Goal: Task Accomplishment & Management: Manage account settings

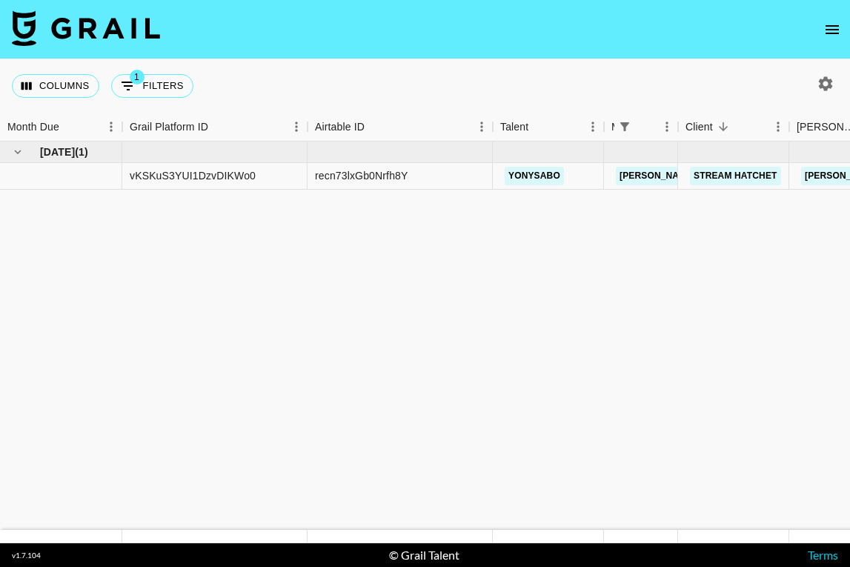
click at [835, 33] on icon "open drawer" at bounding box center [831, 29] width 13 height 9
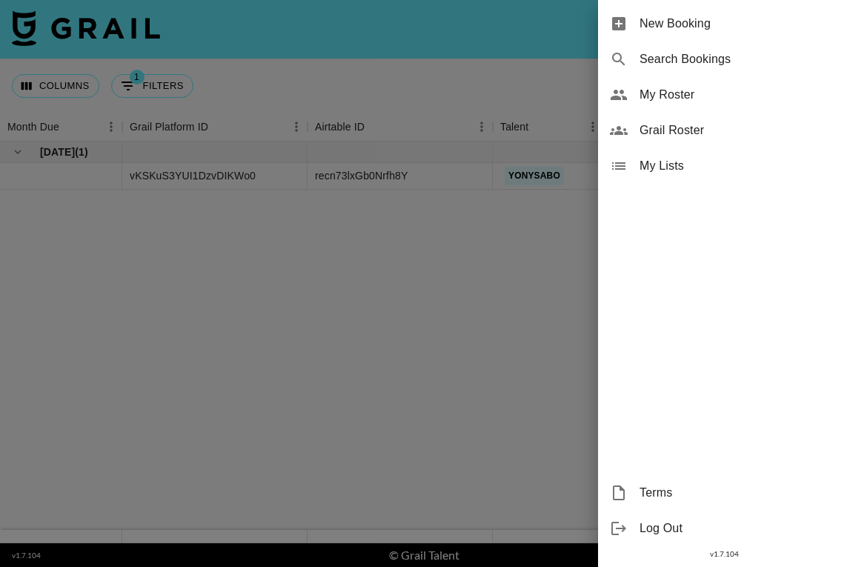
click at [750, 65] on span "Search Bookings" at bounding box center [738, 59] width 198 height 18
select select "id"
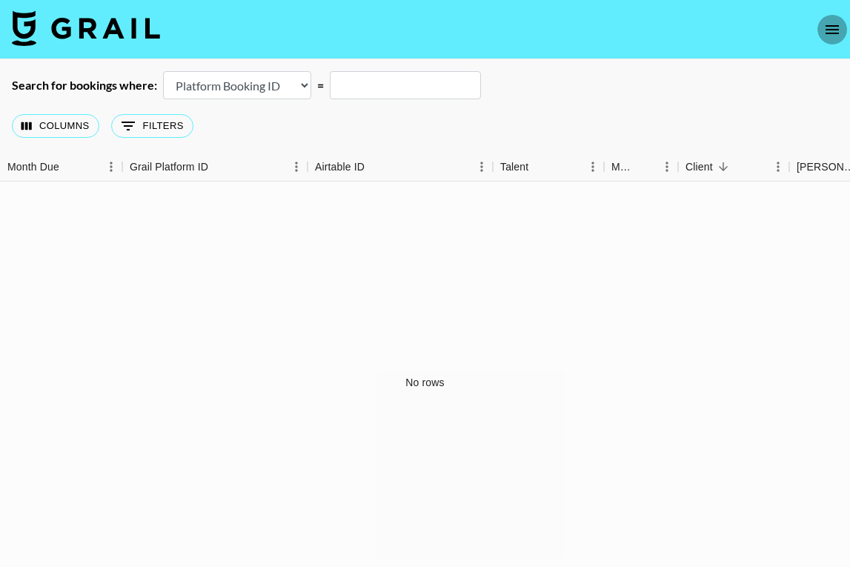
click at [835, 24] on icon "open drawer" at bounding box center [832, 30] width 18 height 18
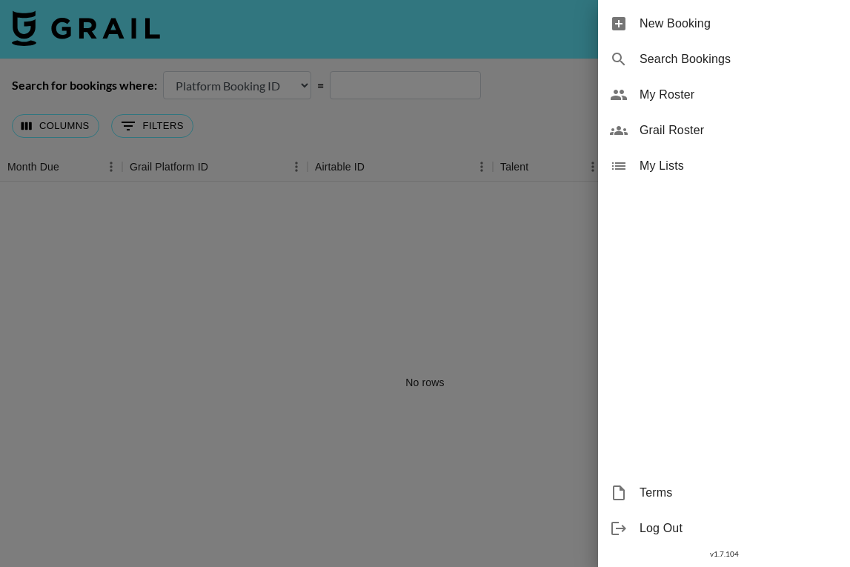
click at [750, 97] on span "My Roster" at bounding box center [738, 95] width 198 height 18
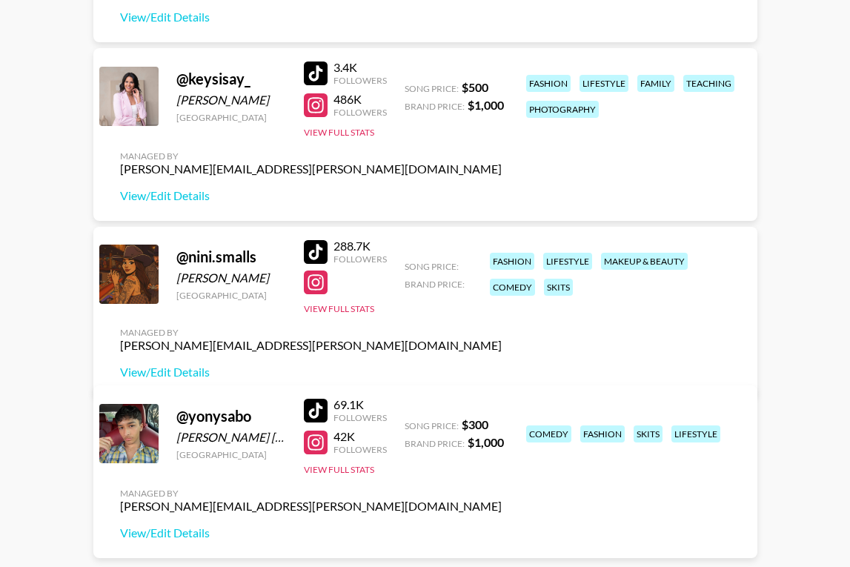
scroll to position [544, 0]
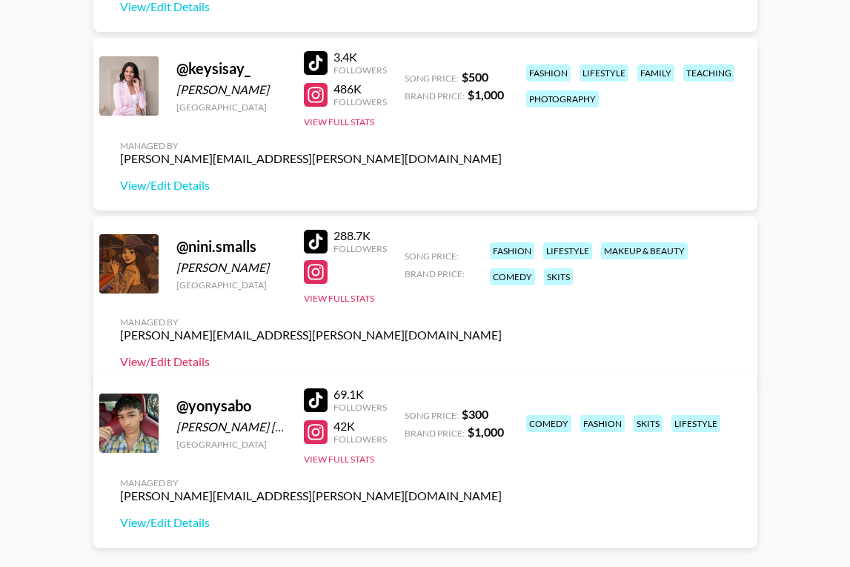
click at [501, 354] on link "View/Edit Details" at bounding box center [310, 361] width 381 height 15
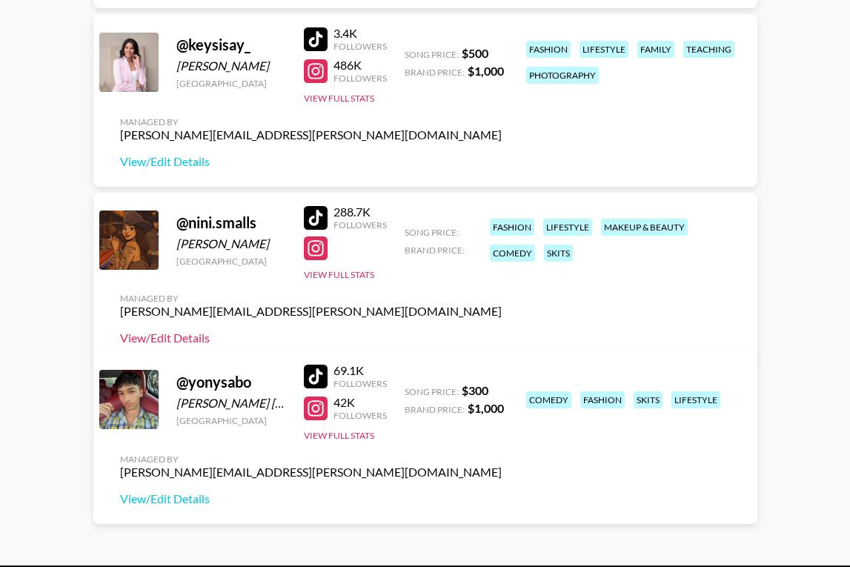
scroll to position [561, 0]
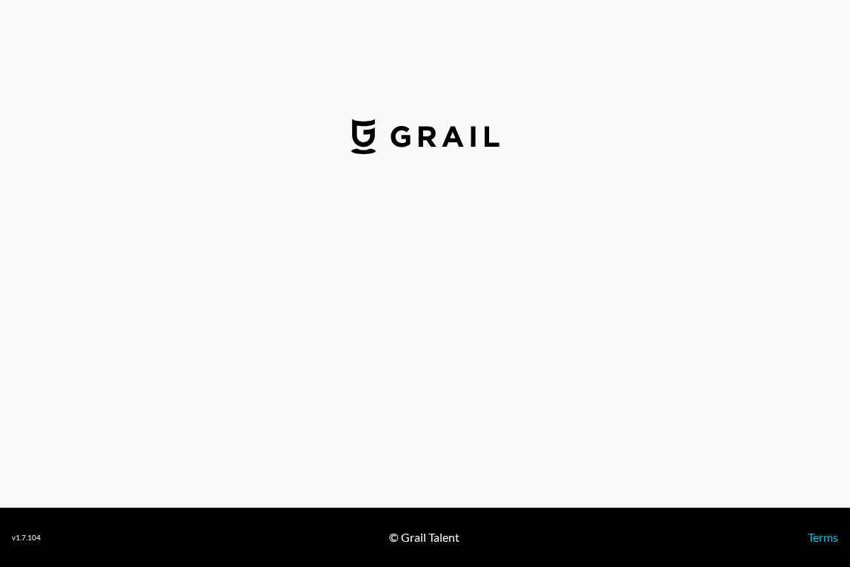
select select "USD"
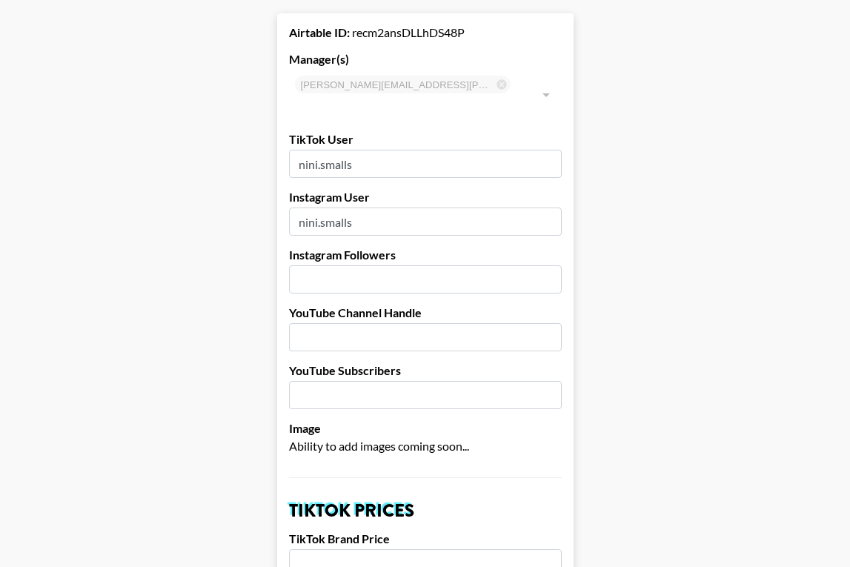
scroll to position [73, 0]
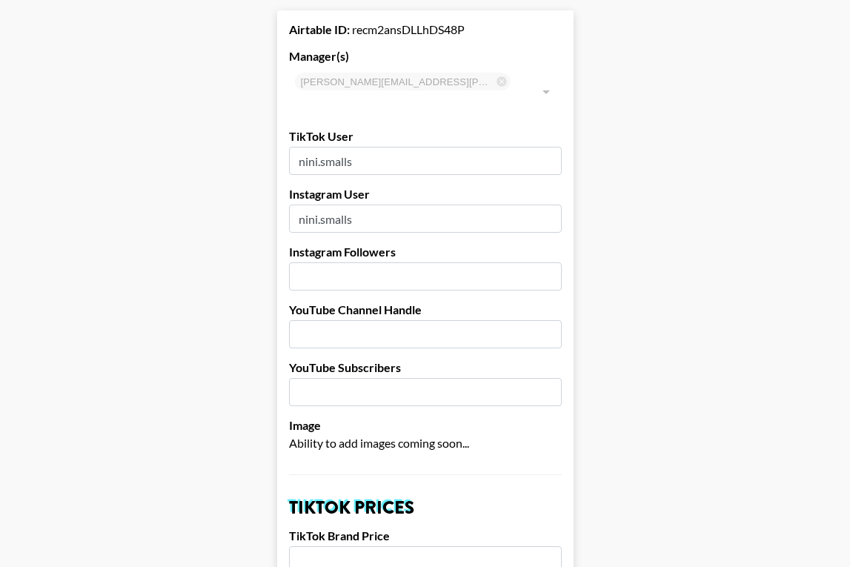
click at [357, 262] on input "number" at bounding box center [425, 276] width 273 height 28
type input "1000000"
click at [360, 320] on input "text" at bounding box center [425, 334] width 273 height 28
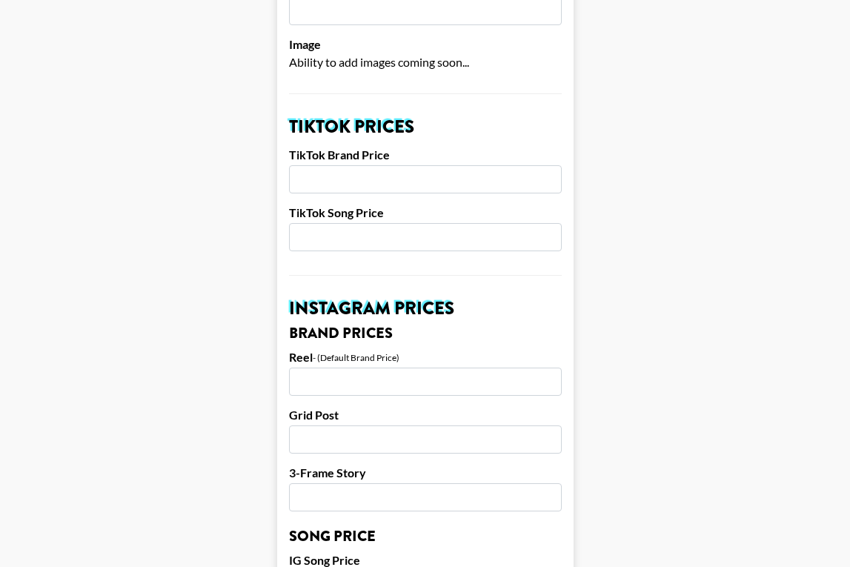
scroll to position [455, 0]
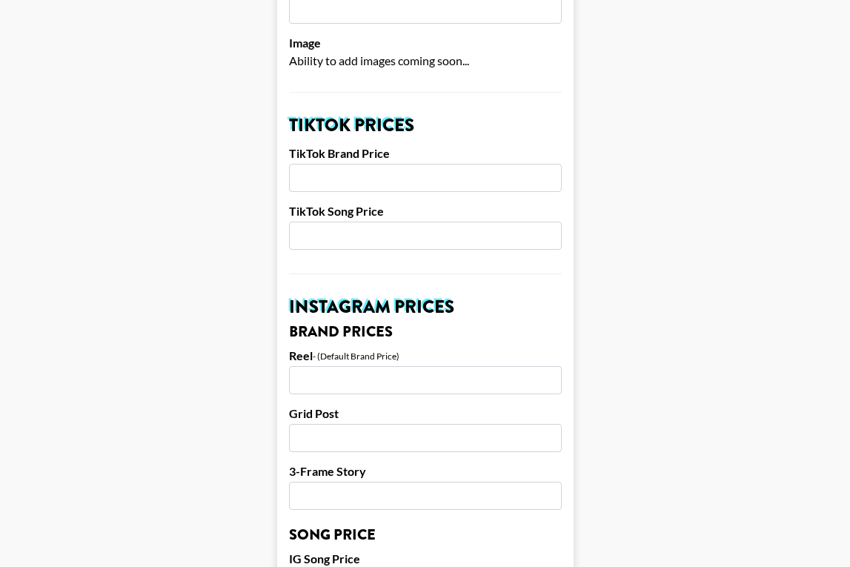
click at [430, 164] on input "number" at bounding box center [425, 178] width 273 height 28
type input "6000"
click at [423, 221] on input "number" at bounding box center [425, 235] width 273 height 28
type input "1"
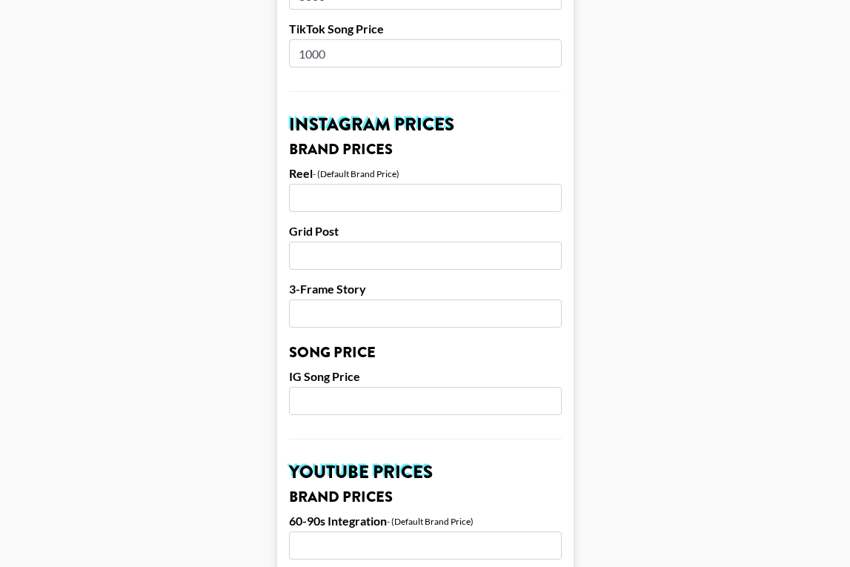
scroll to position [642, 0]
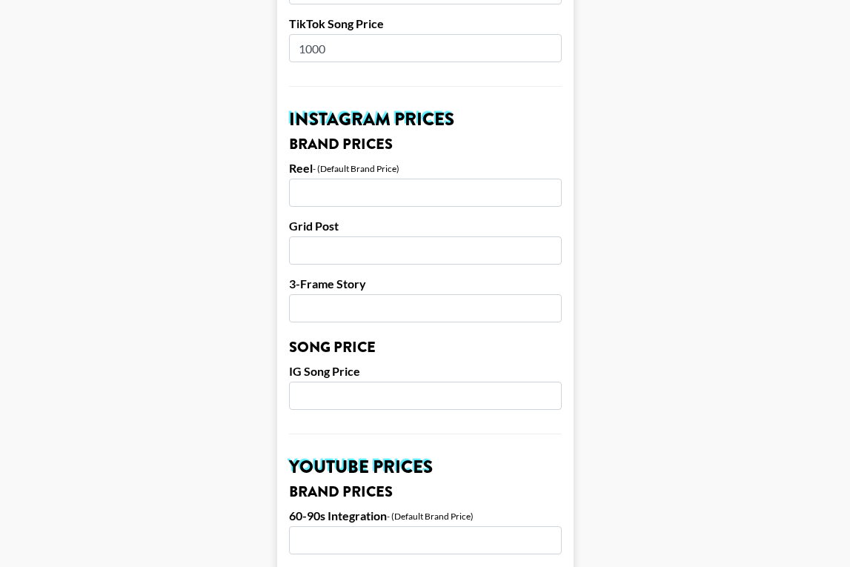
type input "1000"
click at [412, 178] on input "number" at bounding box center [425, 192] width 273 height 28
type input "10000"
click at [373, 236] on input "number" at bounding box center [425, 250] width 273 height 28
type input "8000"
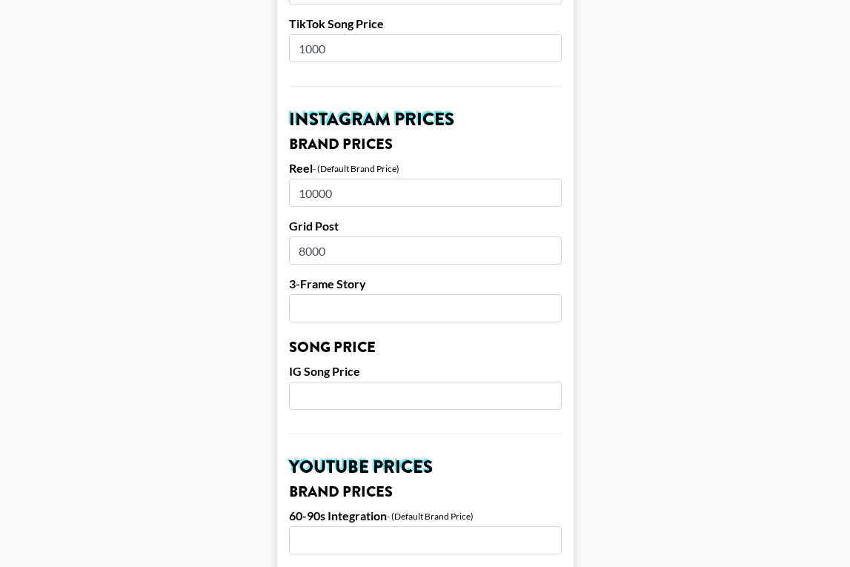
click at [342, 294] on input "number" at bounding box center [425, 308] width 273 height 28
type input "4000"
click at [366, 381] on input "number" at bounding box center [425, 395] width 273 height 28
type input "1000"
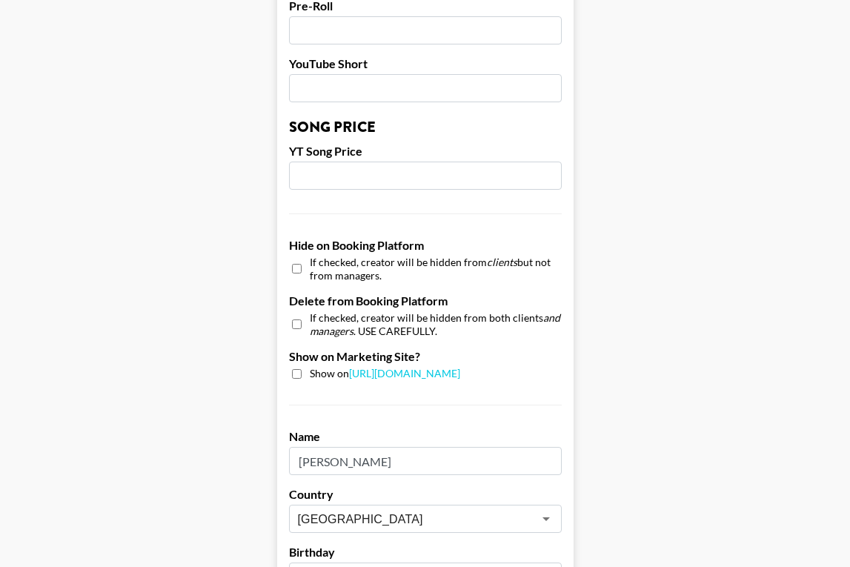
scroll to position [1219, 0]
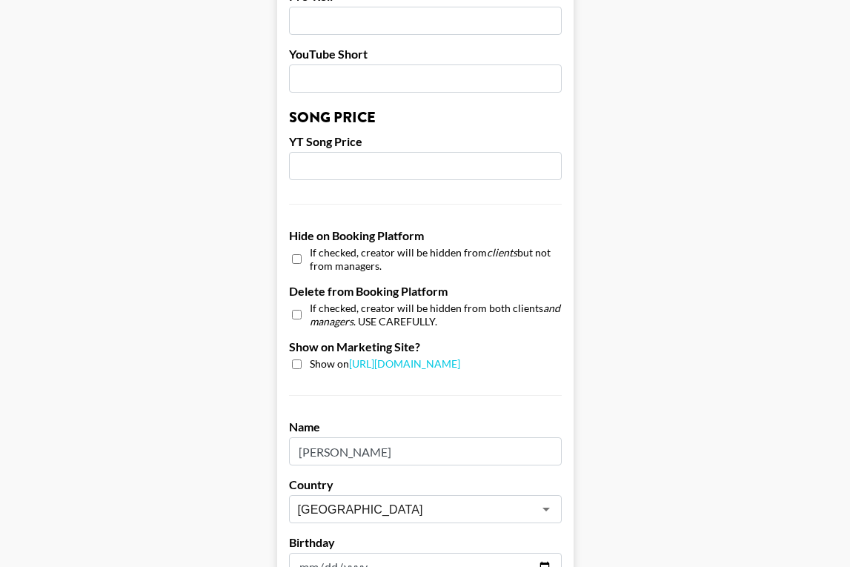
click at [289, 357] on div "Show on https://grail-talent.com/talent" at bounding box center [425, 364] width 273 height 14
click at [297, 359] on input "checkbox" at bounding box center [297, 364] width 10 height 10
checkbox input "true"
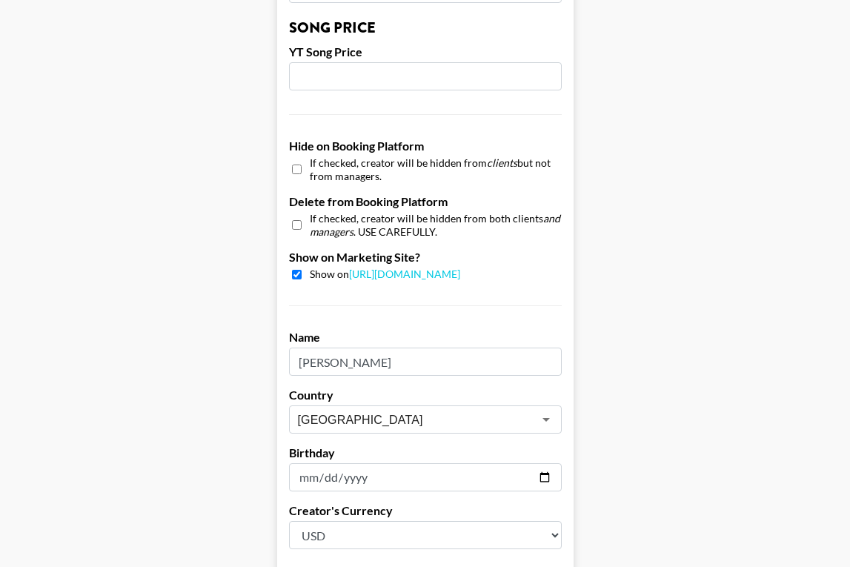
scroll to position [1443, 0]
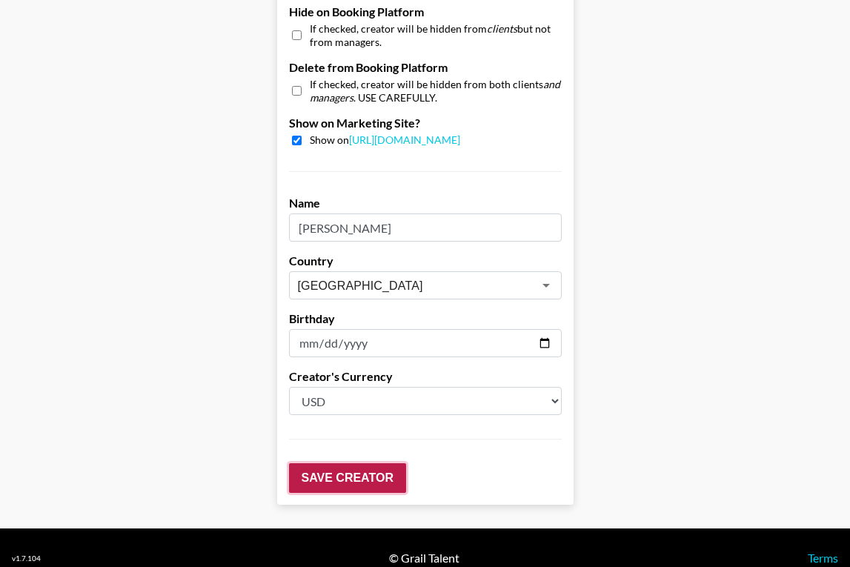
click at [345, 463] on input "Save Creator" at bounding box center [347, 478] width 117 height 30
click at [342, 463] on input "Save Creator" at bounding box center [347, 478] width 117 height 30
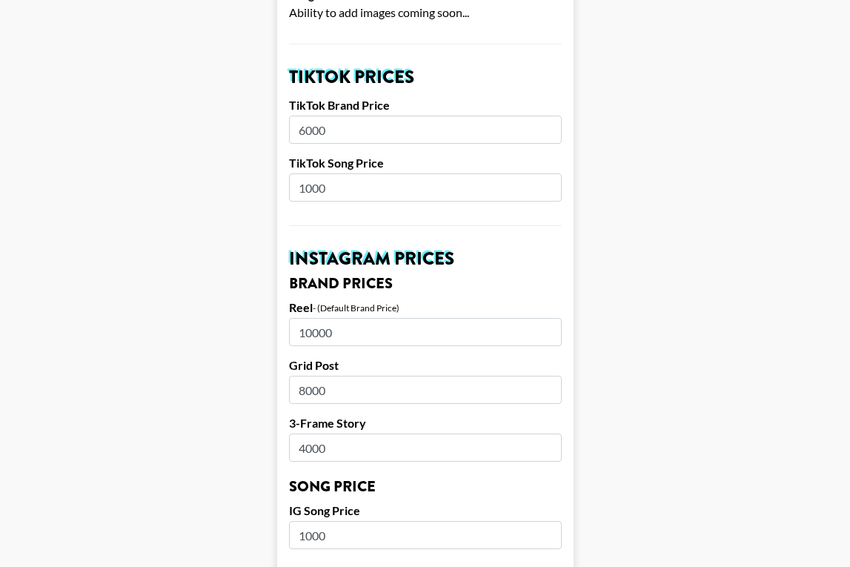
scroll to position [553, 0]
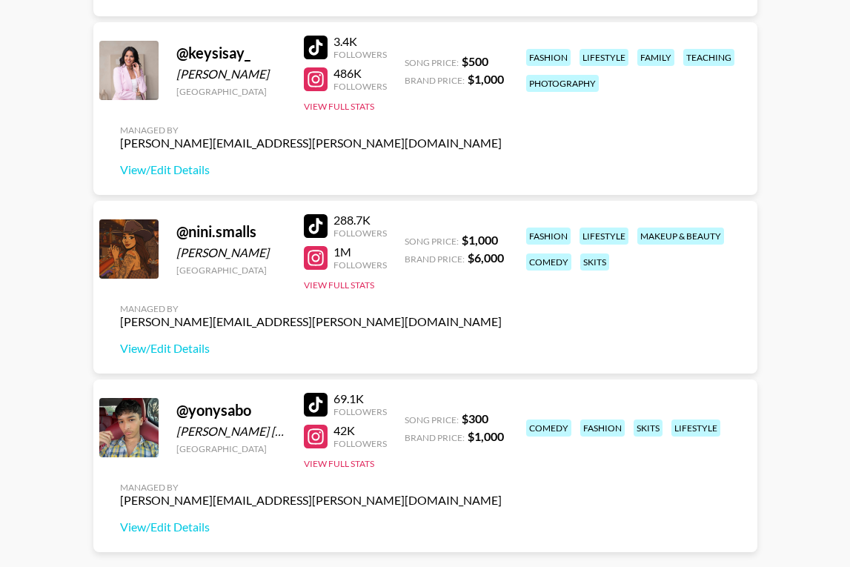
scroll to position [561, 0]
